Goal: Find specific page/section: Find specific page/section

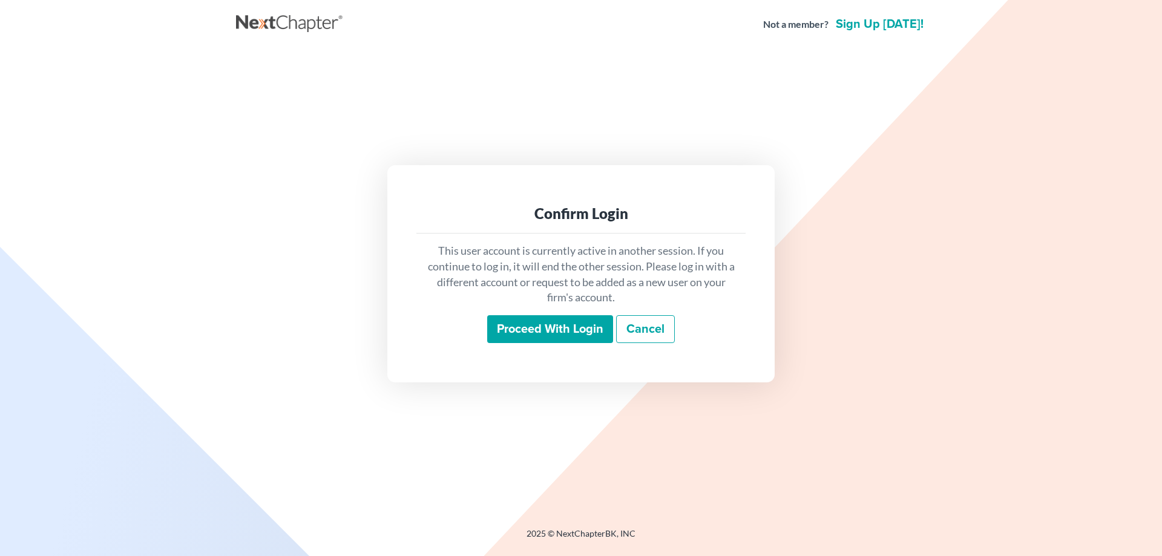
drag, startPoint x: 527, startPoint y: 332, endPoint x: 527, endPoint y: 325, distance: 6.7
click at [528, 329] on input "Proceed with login" at bounding box center [550, 329] width 126 height 28
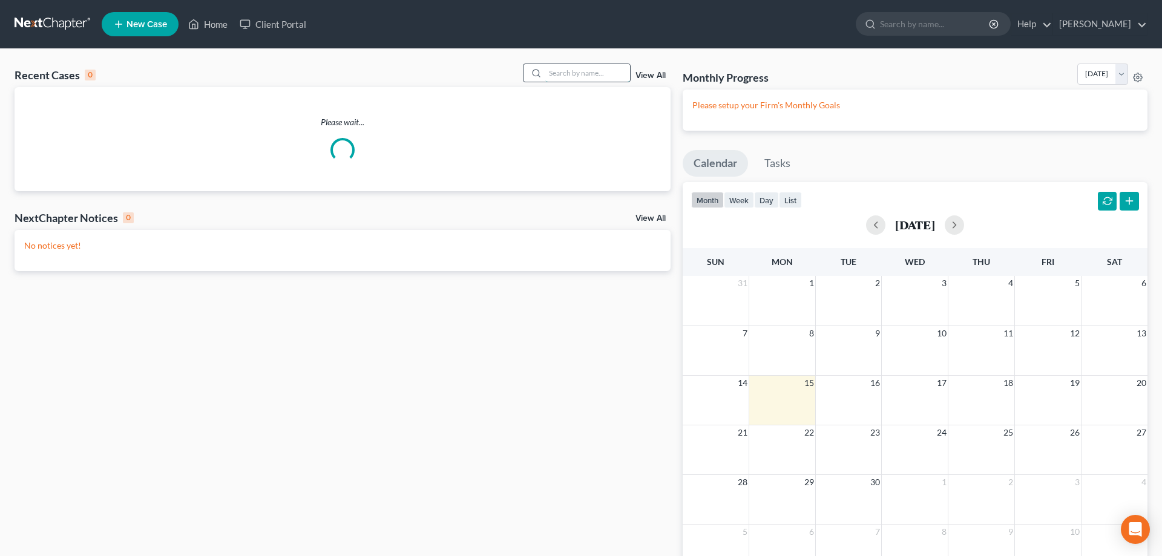
click at [555, 71] on input "search" at bounding box center [587, 73] width 85 height 18
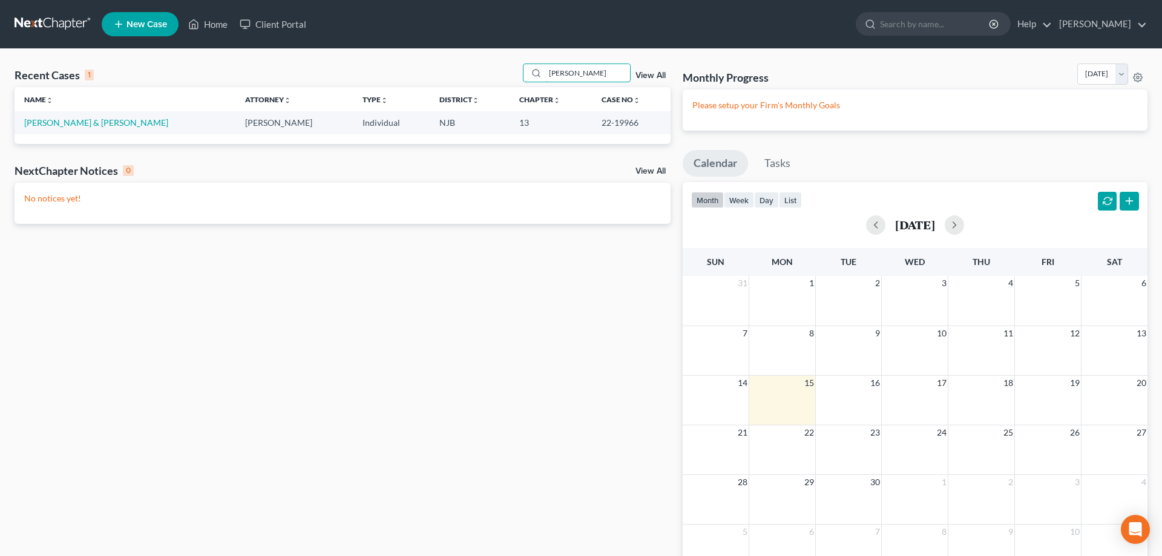
type input "[PERSON_NAME]"
